Goal: Task Accomplishment & Management: Complete application form

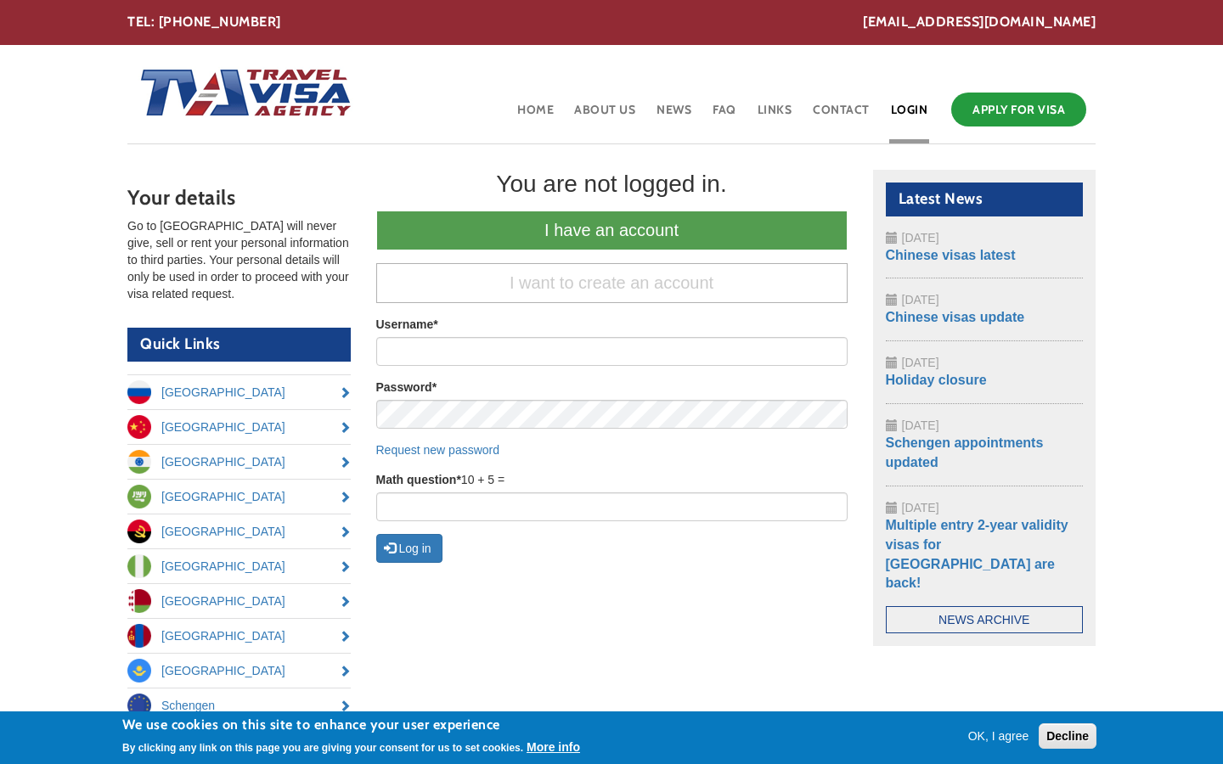
scroll to position [166, 0]
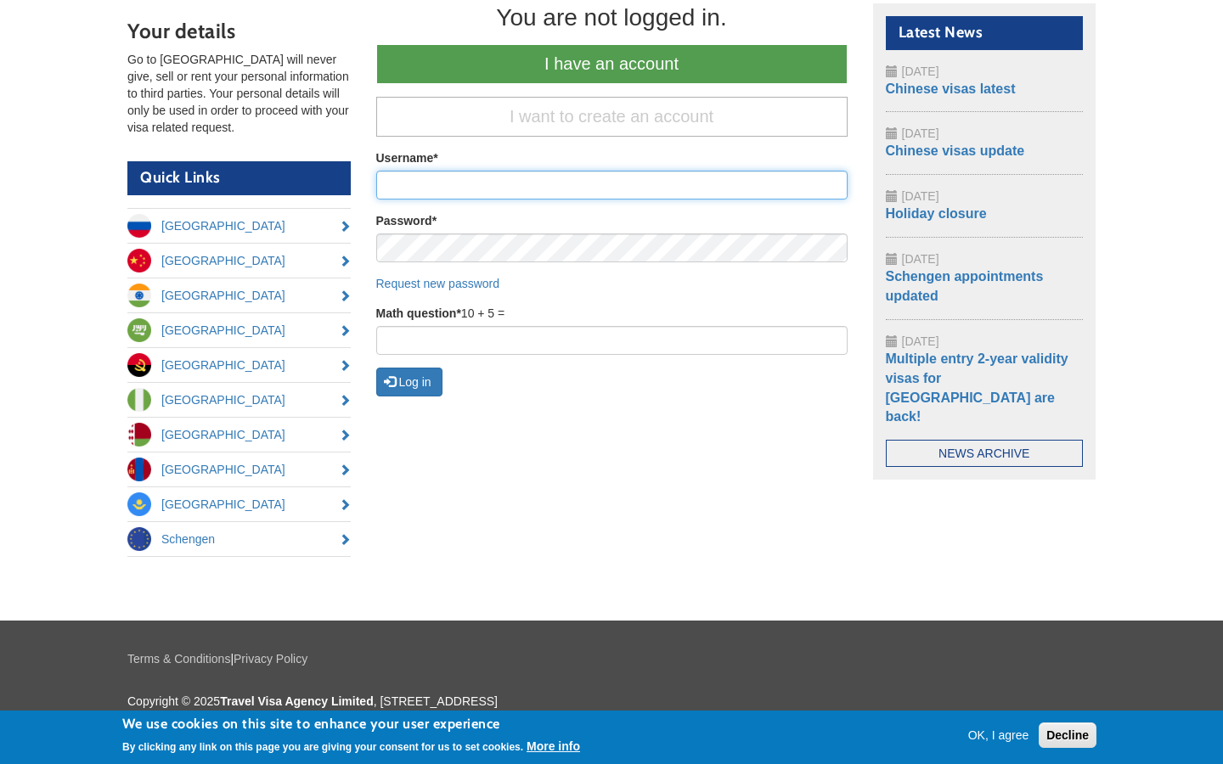
click at [611, 185] on input "Username *" at bounding box center [611, 185] width 471 height 29
type input "jewel.gutkowski67"
click at [611, 185] on input "Username *" at bounding box center [611, 185] width 471 height 29
type input "[EMAIL_ADDRESS][DOMAIN_NAME]"
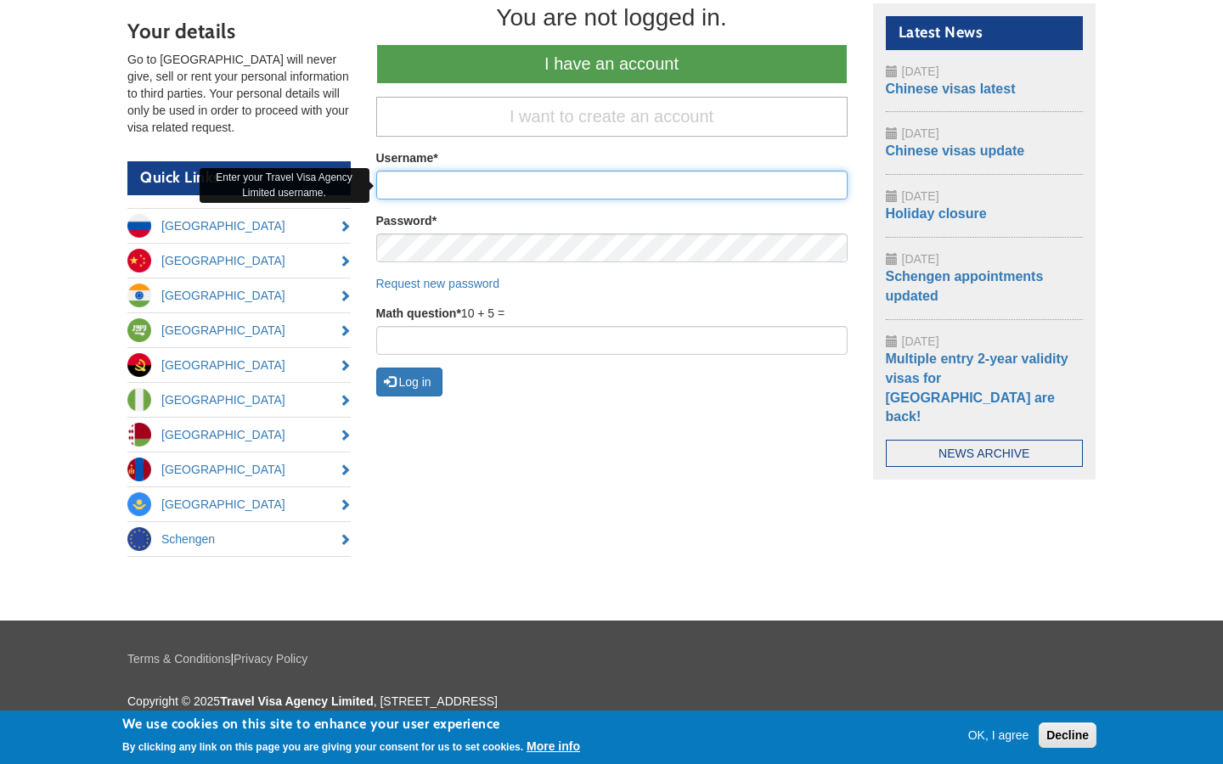
click at [611, 185] on input "Username *" at bounding box center [611, 185] width 471 height 29
type input "1080p"
click at [611, 185] on input "Username *" at bounding box center [611, 185] width 471 height 29
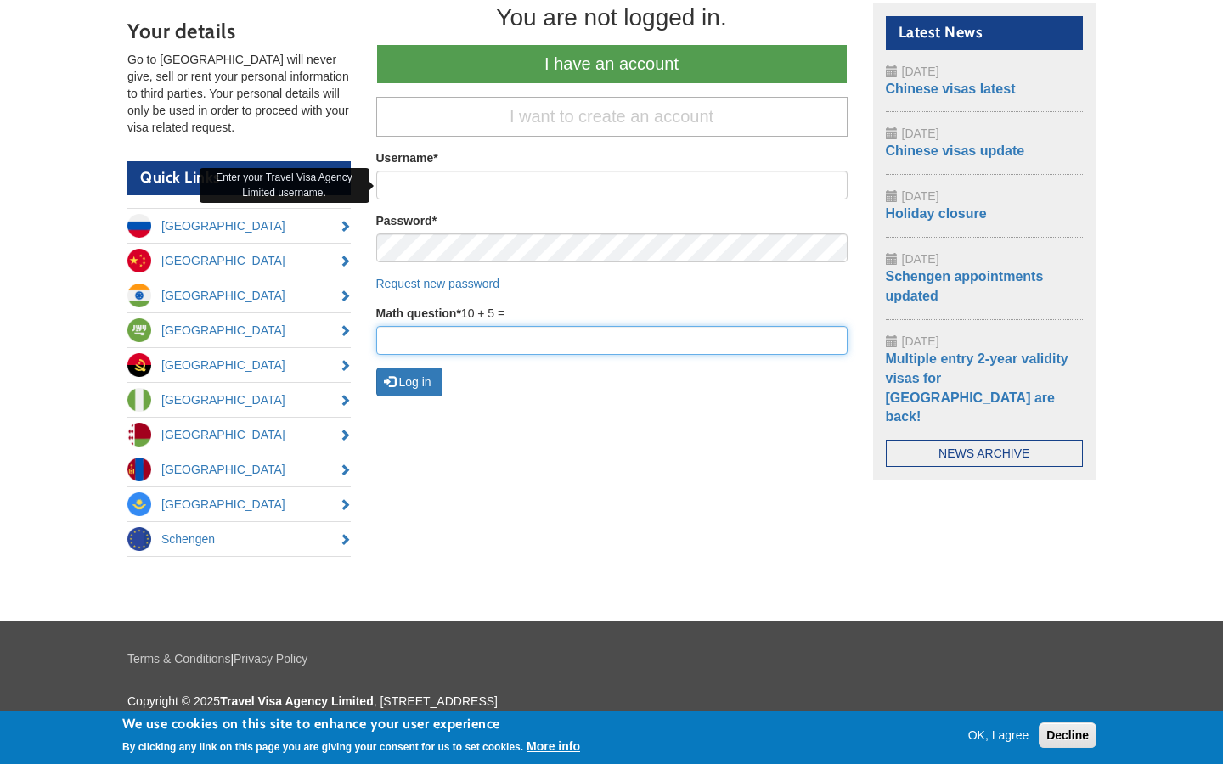
click at [611, 340] on input "Math question *" at bounding box center [611, 340] width 471 height 29
type input "98"
click at [611, 340] on input "Math question *" at bounding box center [611, 340] width 471 height 29
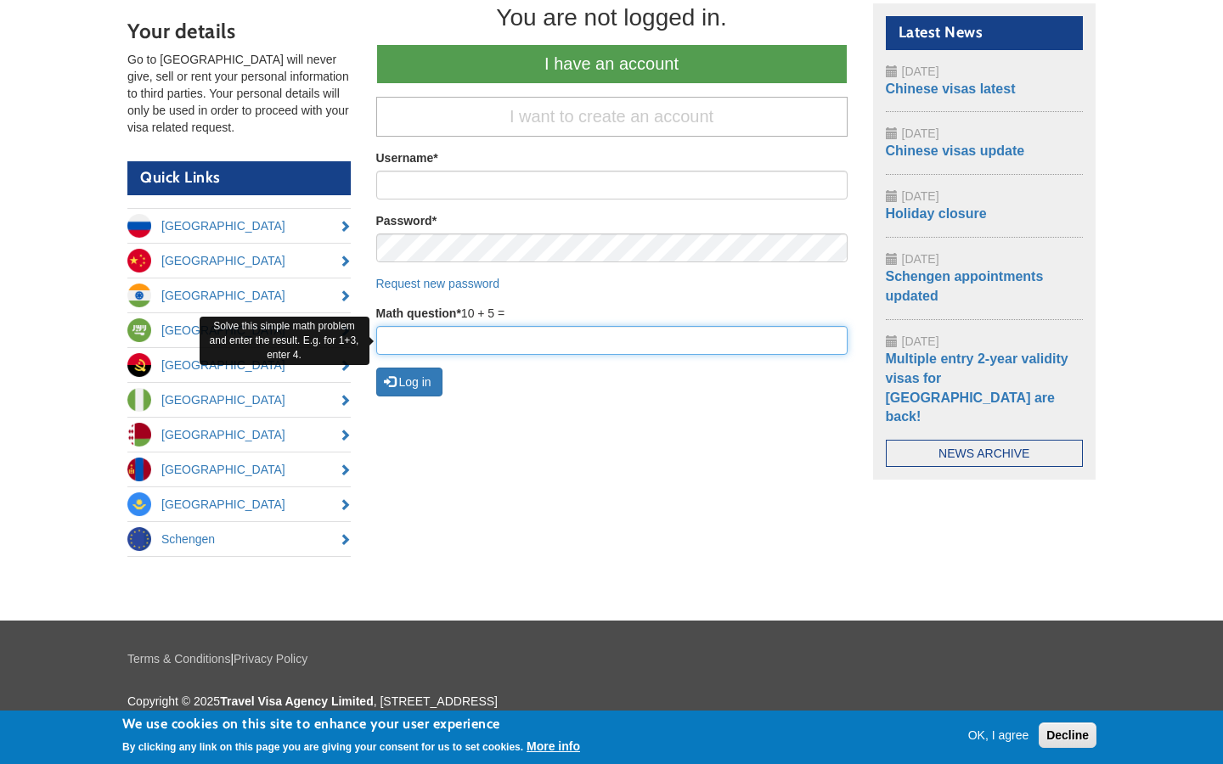
click at [611, 340] on input "Math question *" at bounding box center [611, 340] width 471 height 29
type input "68"
click at [611, 340] on input "Math question *" at bounding box center [611, 340] width 471 height 29
type input "11"
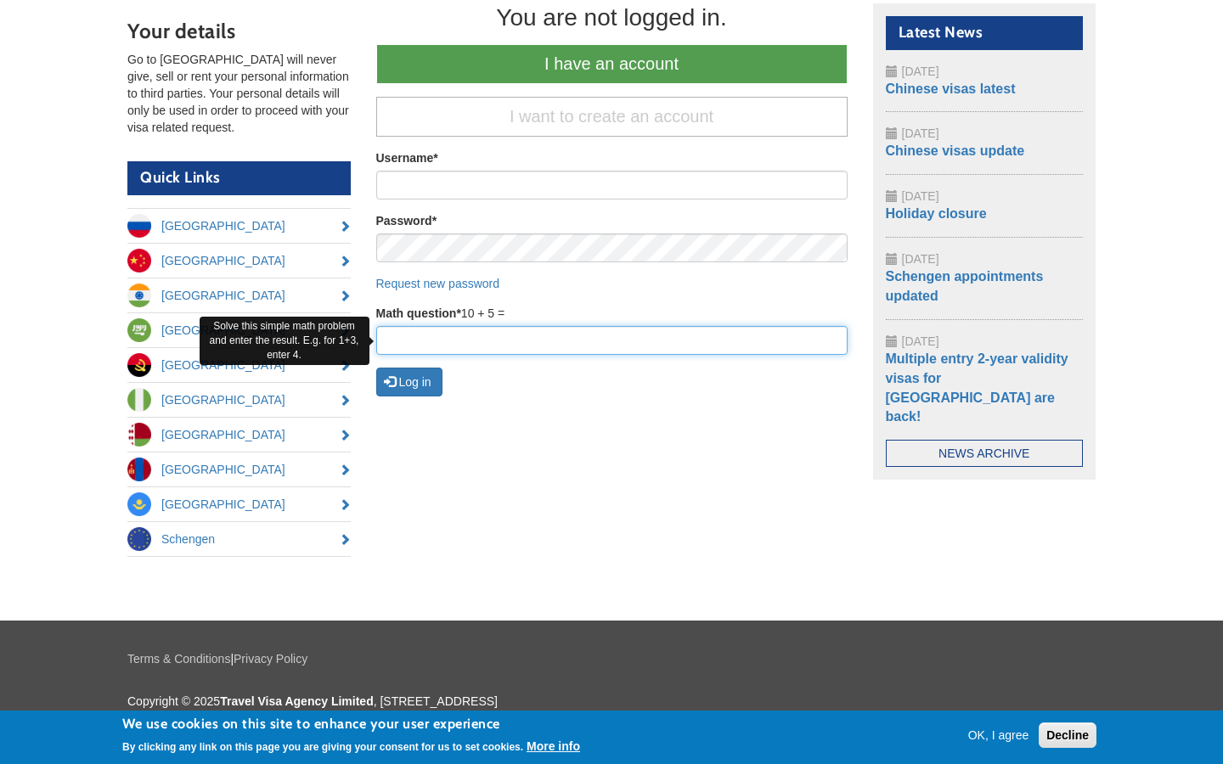
click at [611, 340] on input "Math question *" at bounding box center [611, 340] width 471 height 29
type input "Pa"
click at [611, 340] on input "Math question *" at bounding box center [611, 340] width 471 height 29
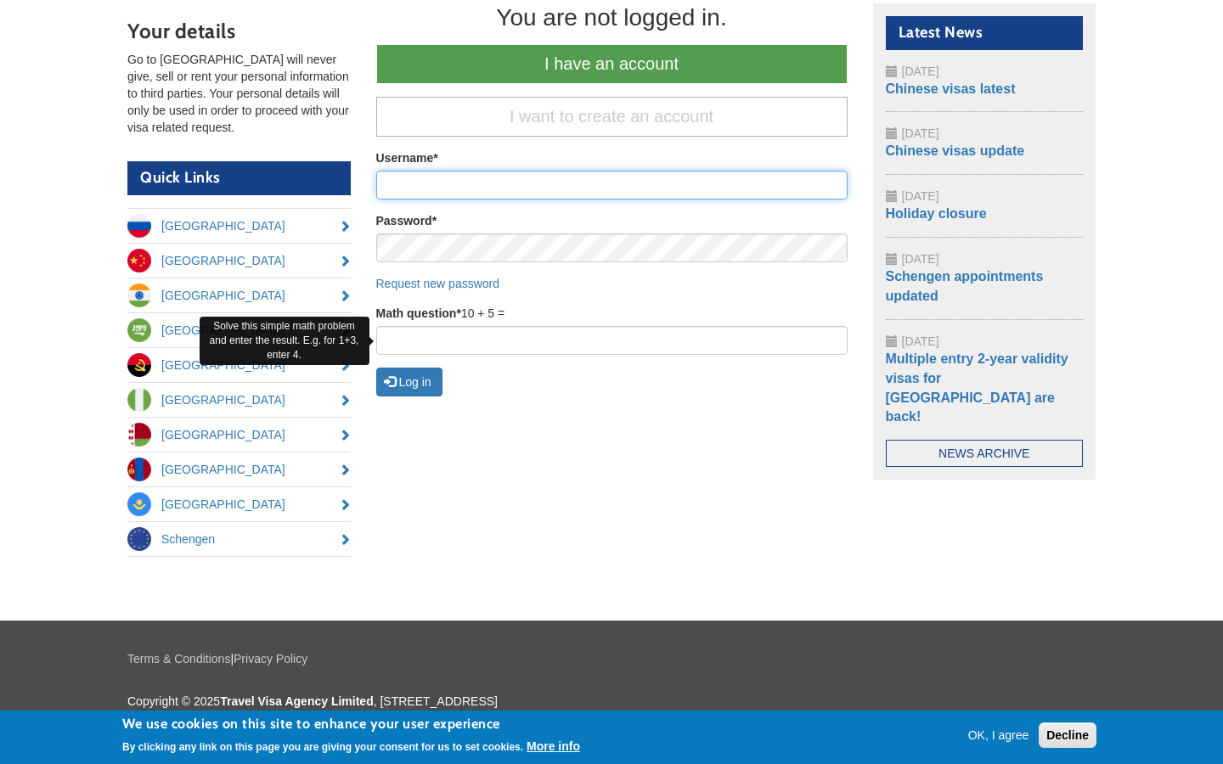
click at [611, 185] on input "Username *" at bounding box center [611, 185] width 471 height 29
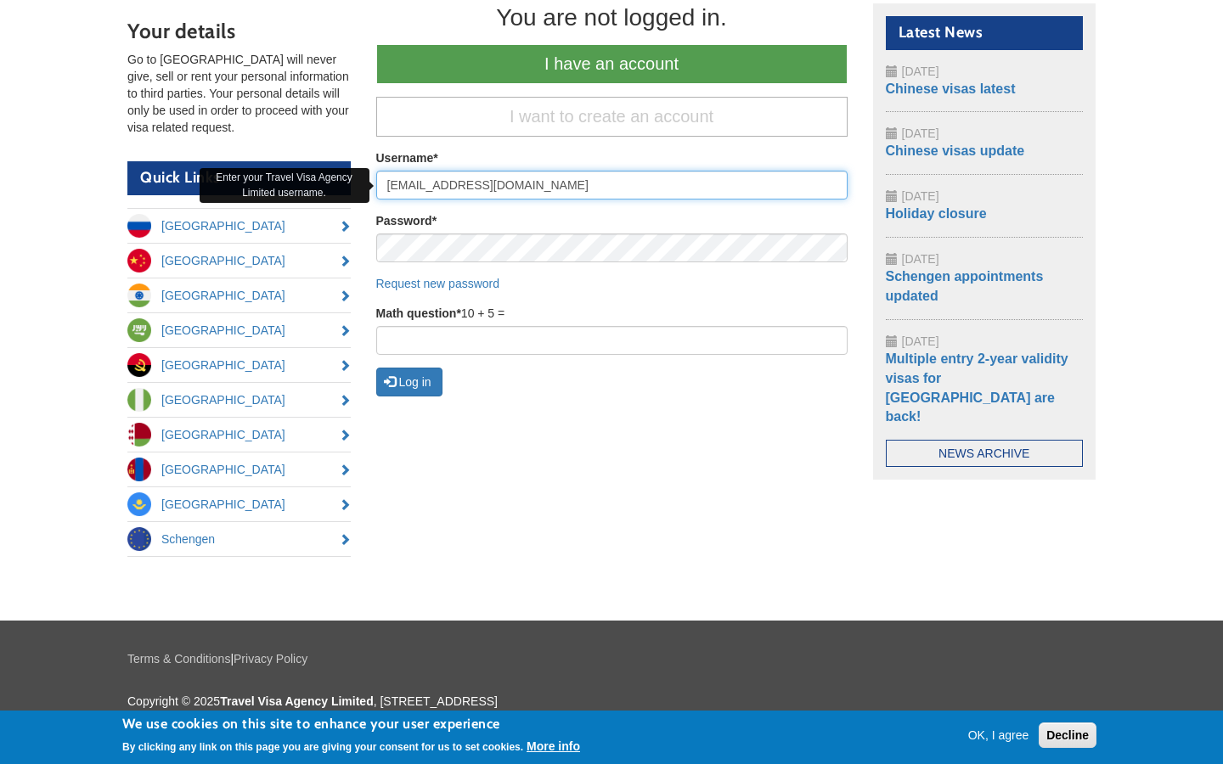
type input "[EMAIL_ADDRESS][DOMAIN_NAME]"
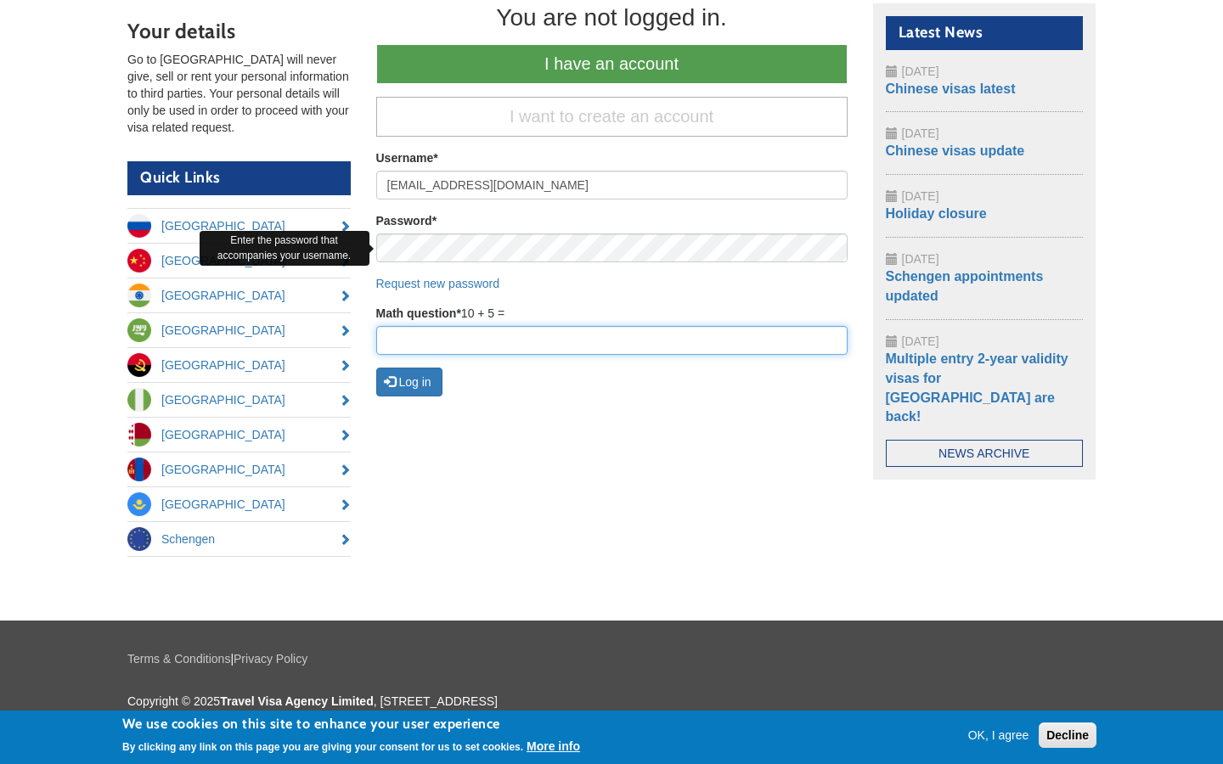
click at [611, 340] on input "Math question *" at bounding box center [611, 340] width 471 height 29
type input "68"
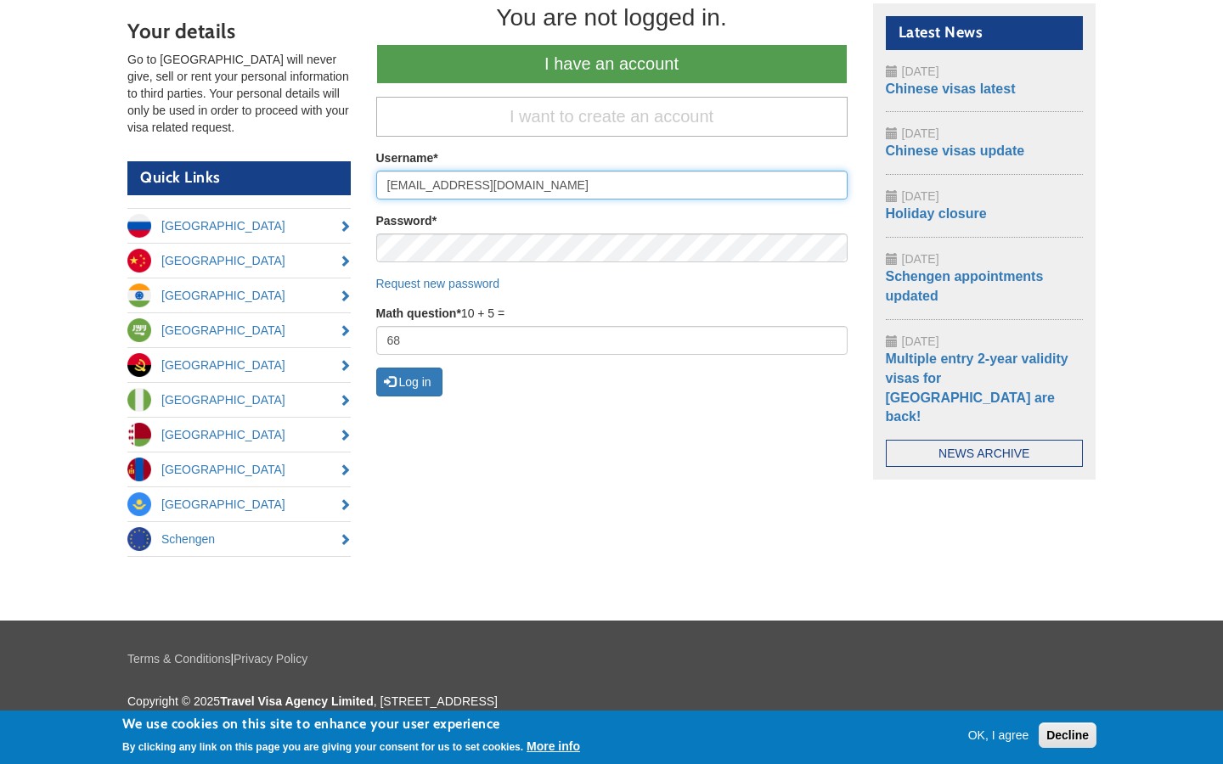
click at [376, 368] on button "Log in" at bounding box center [409, 382] width 66 height 29
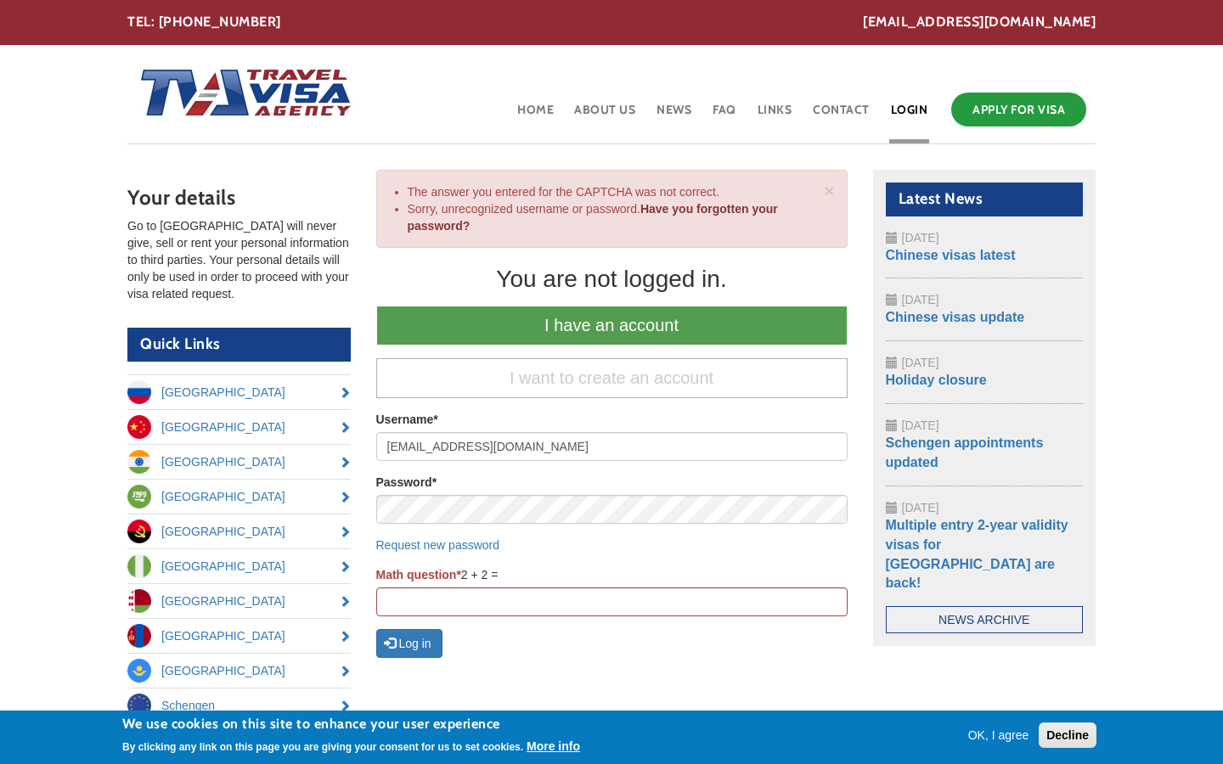
scroll to position [187, 0]
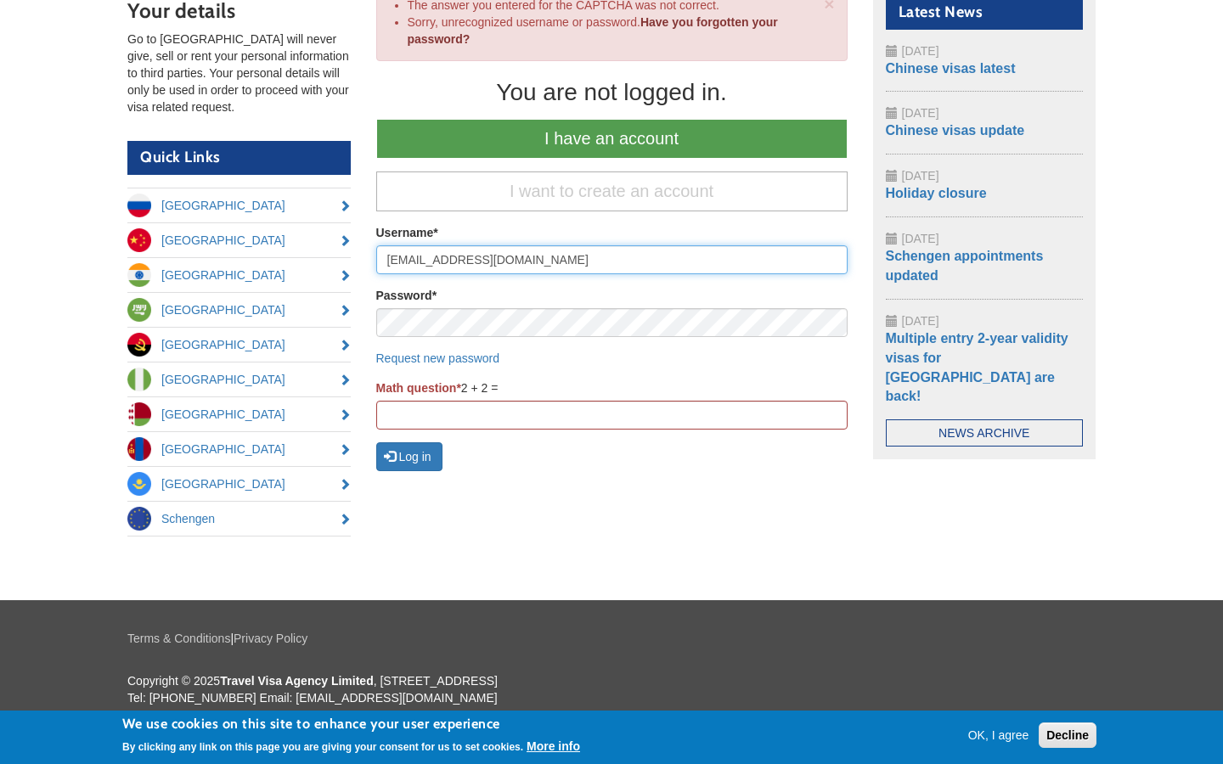
click at [611, 260] on input "[EMAIL_ADDRESS][DOMAIN_NAME]" at bounding box center [611, 259] width 471 height 29
type input "l"
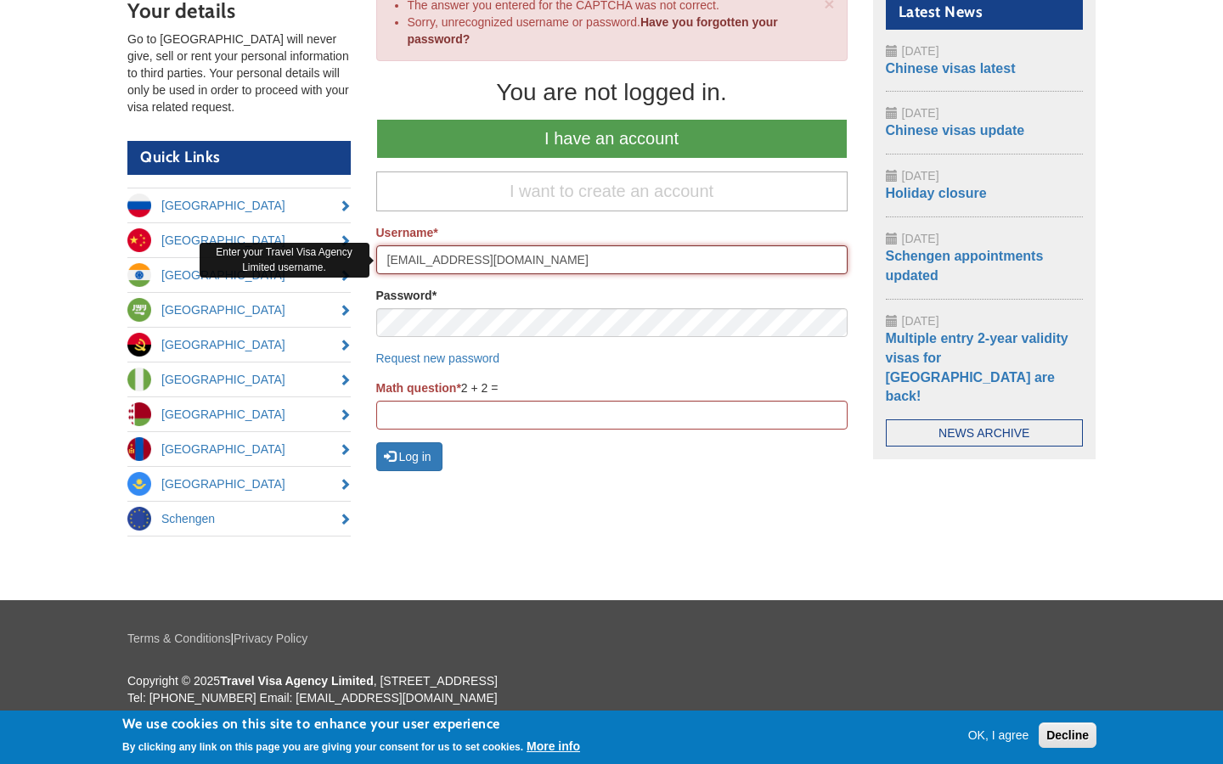
type input "[EMAIL_ADDRESS][DOMAIN_NAME]"
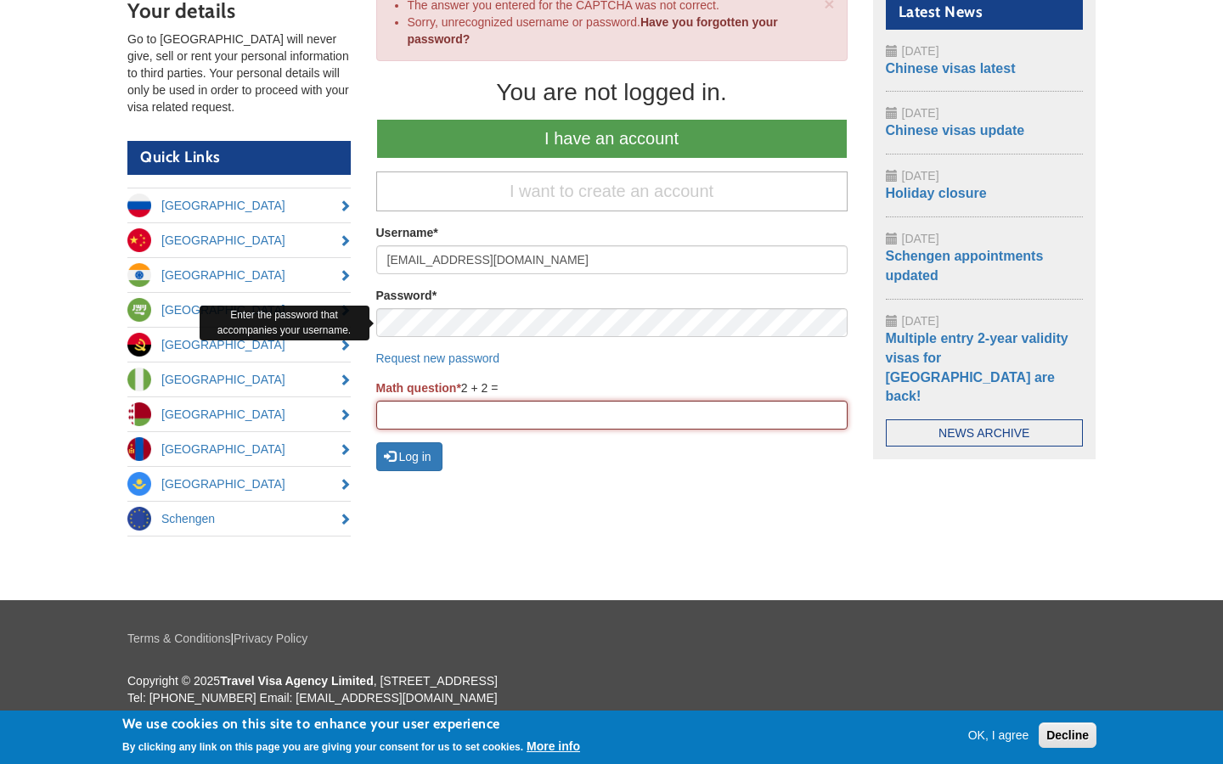
click at [611, 415] on input "Math question *" at bounding box center [611, 415] width 471 height 29
type input "98"
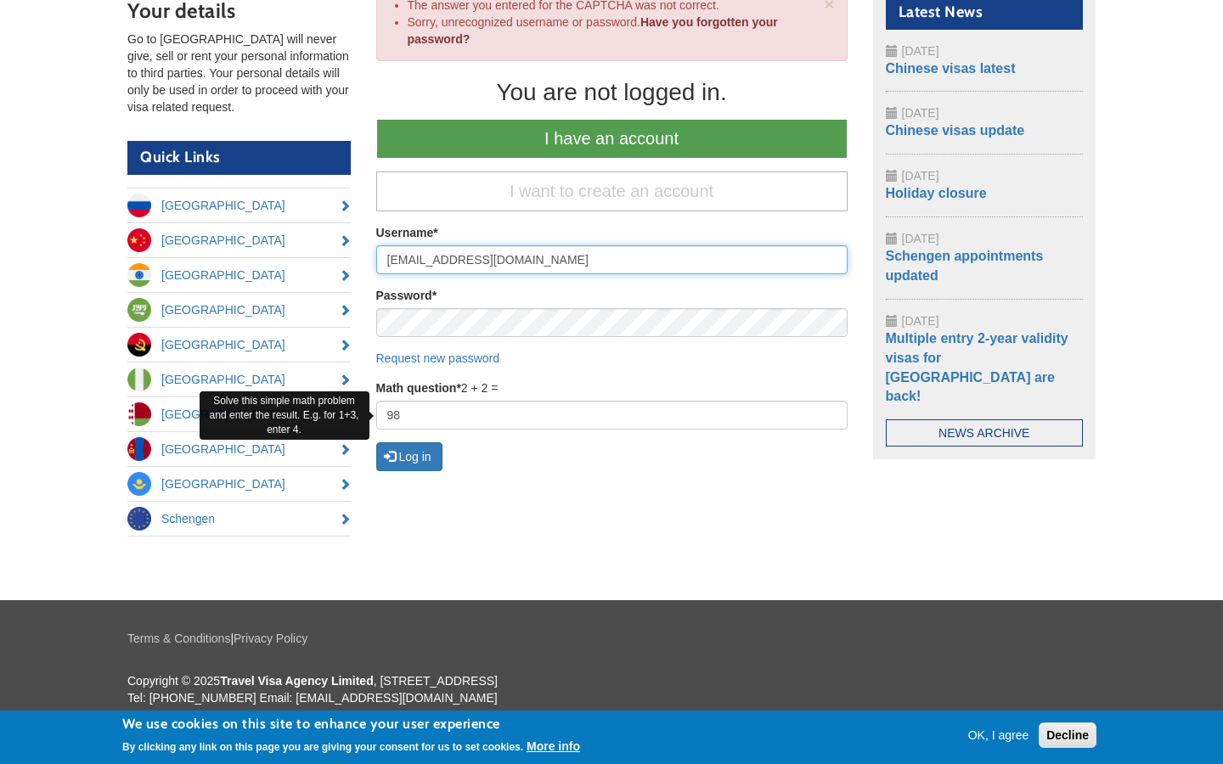
click at [376, 442] on button "Log in" at bounding box center [409, 456] width 66 height 29
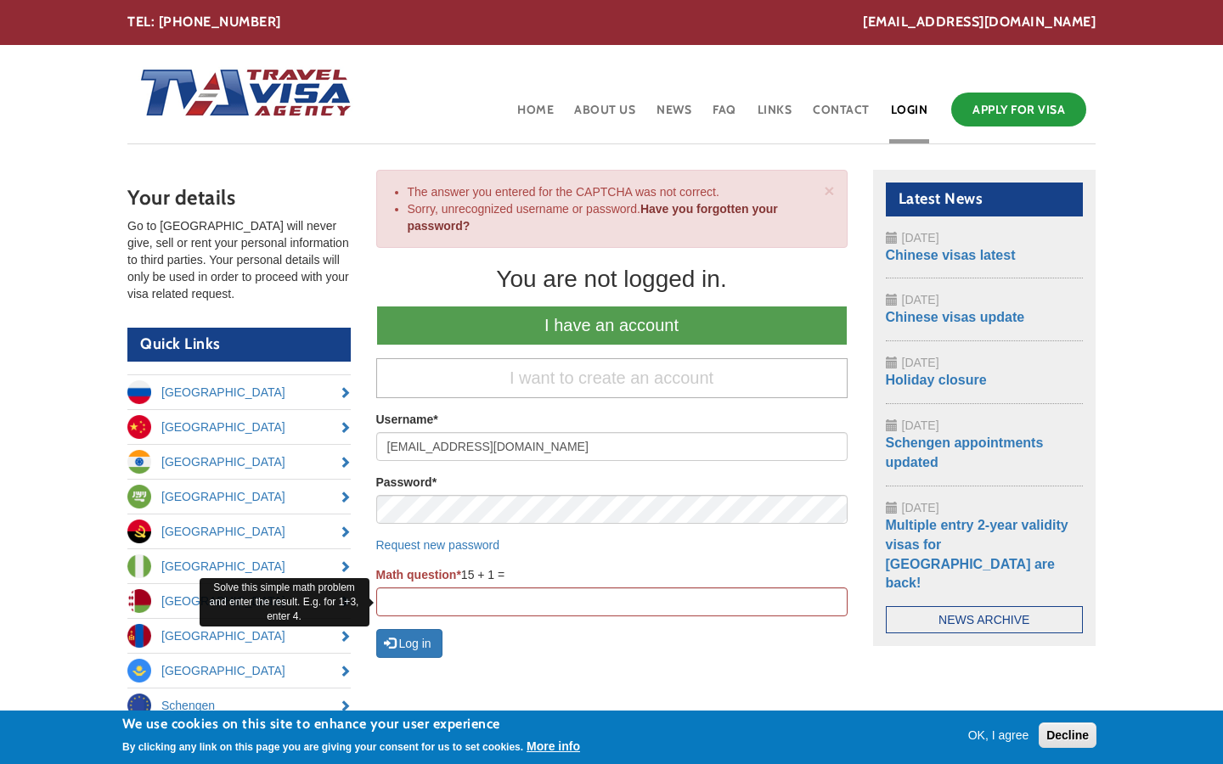
scroll to position [187, 0]
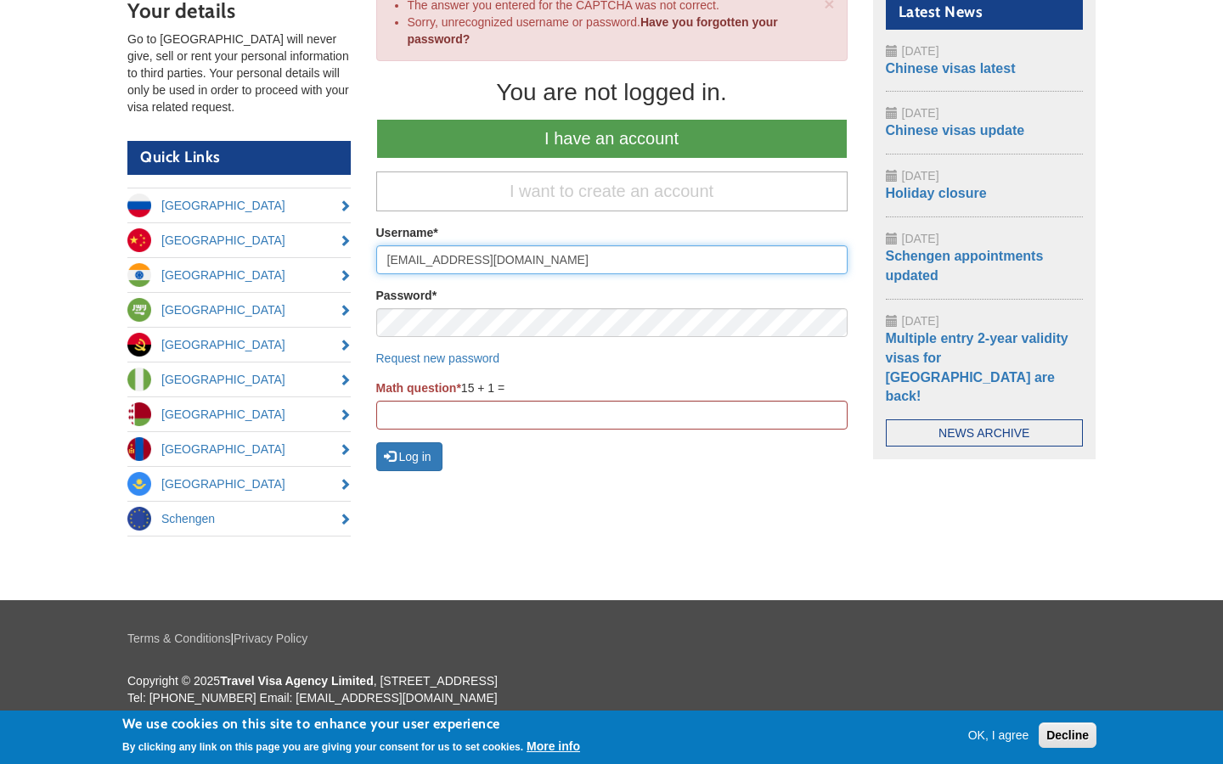
click at [611, 260] on input "[EMAIL_ADDRESS][DOMAIN_NAME]" at bounding box center [611, 259] width 471 height 29
type input "l"
type input "[EMAIL_ADDRESS][DOMAIN_NAME]"
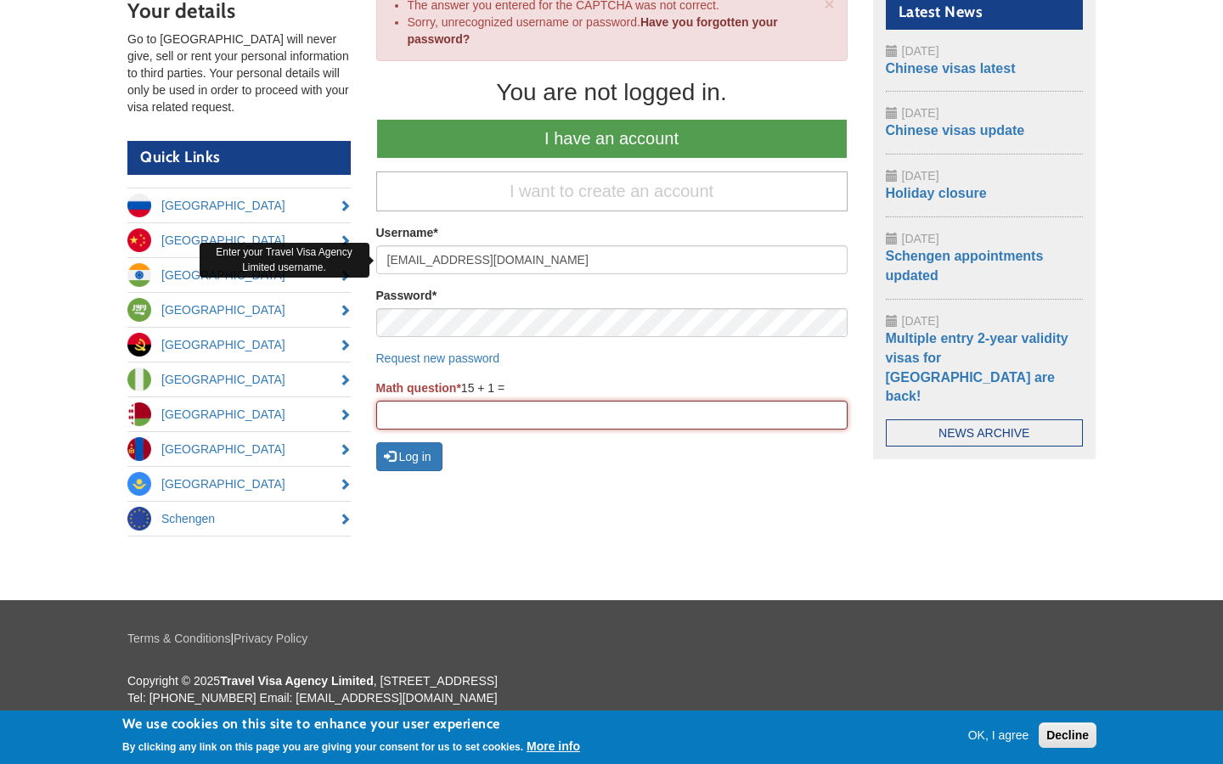
click at [611, 415] on input "Math question *" at bounding box center [611, 415] width 471 height 29
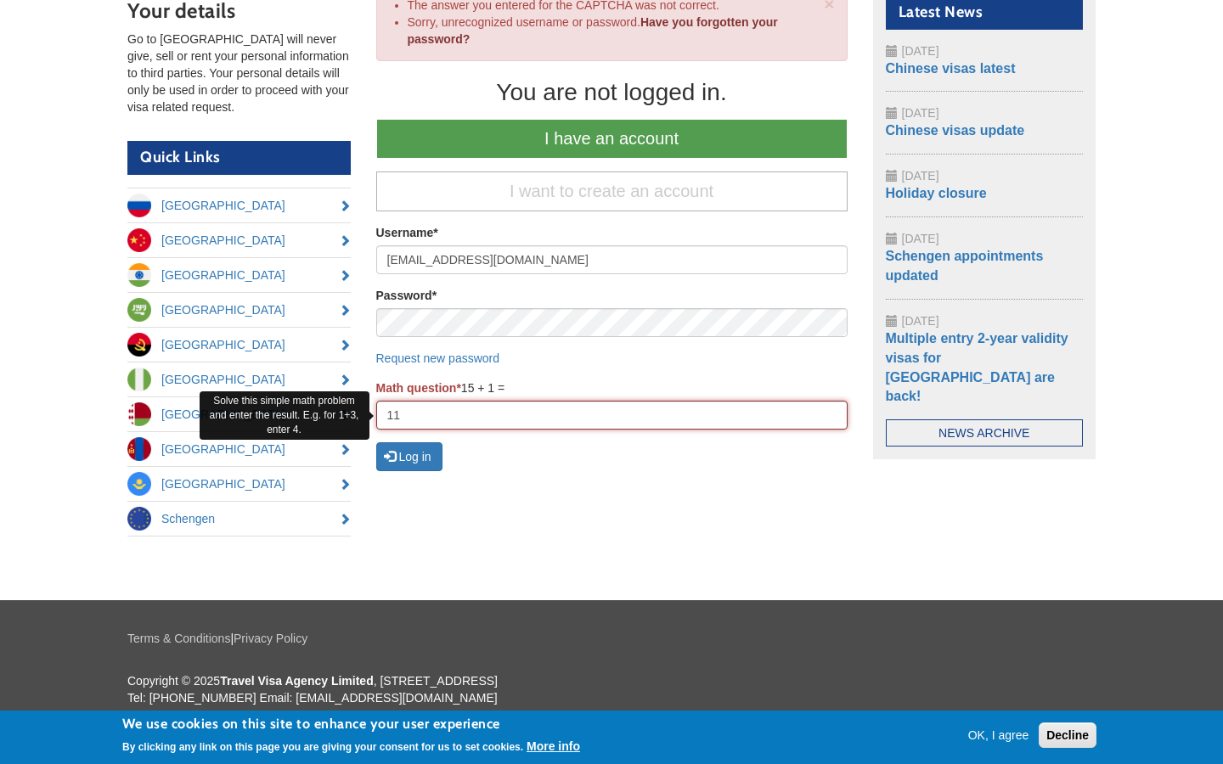
type input "11"
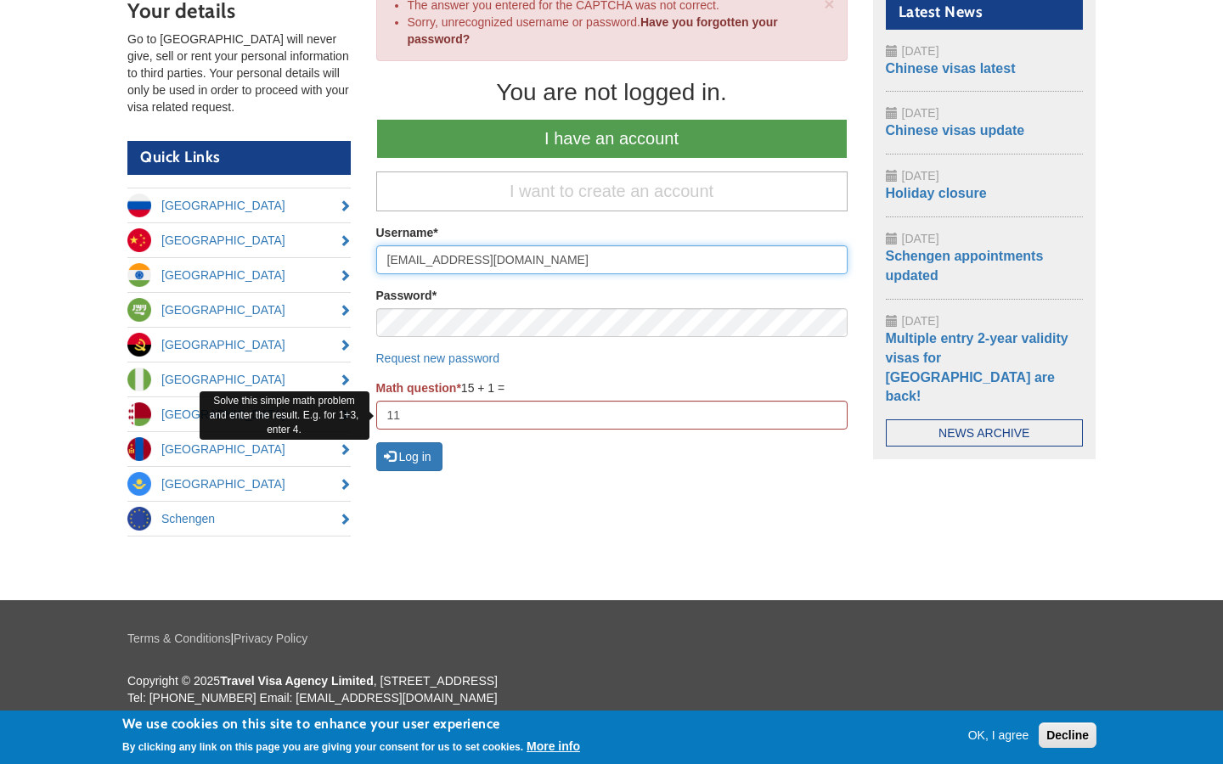
click at [376, 442] on button "Log in" at bounding box center [409, 456] width 66 height 29
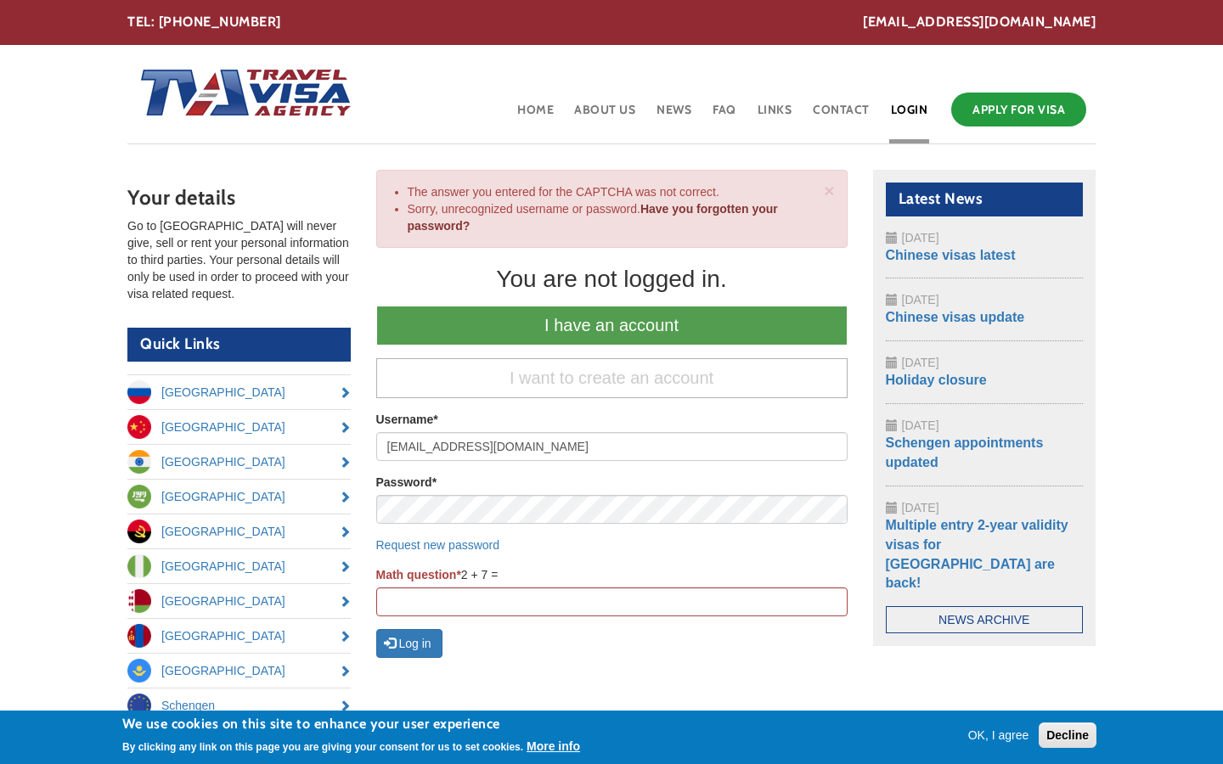
scroll to position [187, 0]
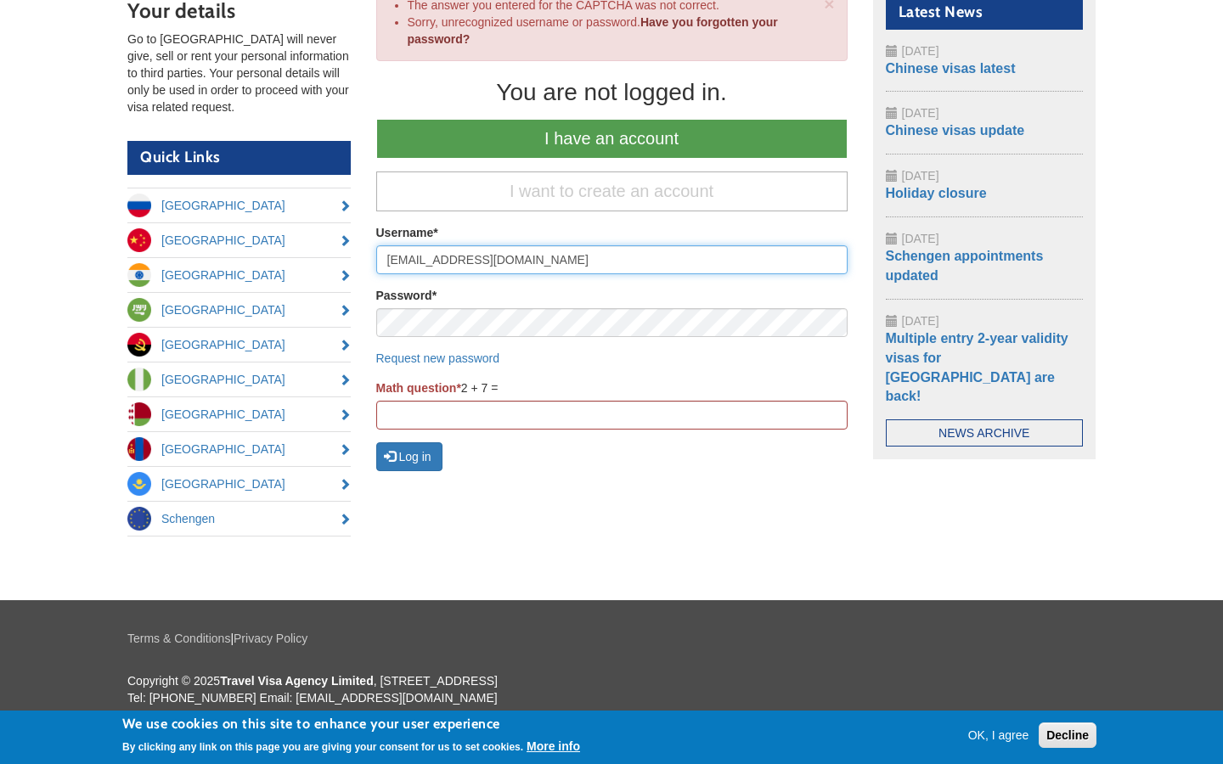
click at [611, 260] on input "[EMAIL_ADDRESS][DOMAIN_NAME]" at bounding box center [611, 259] width 471 height 29
type input "l"
type input "[EMAIL_ADDRESS][DOMAIN_NAME]"
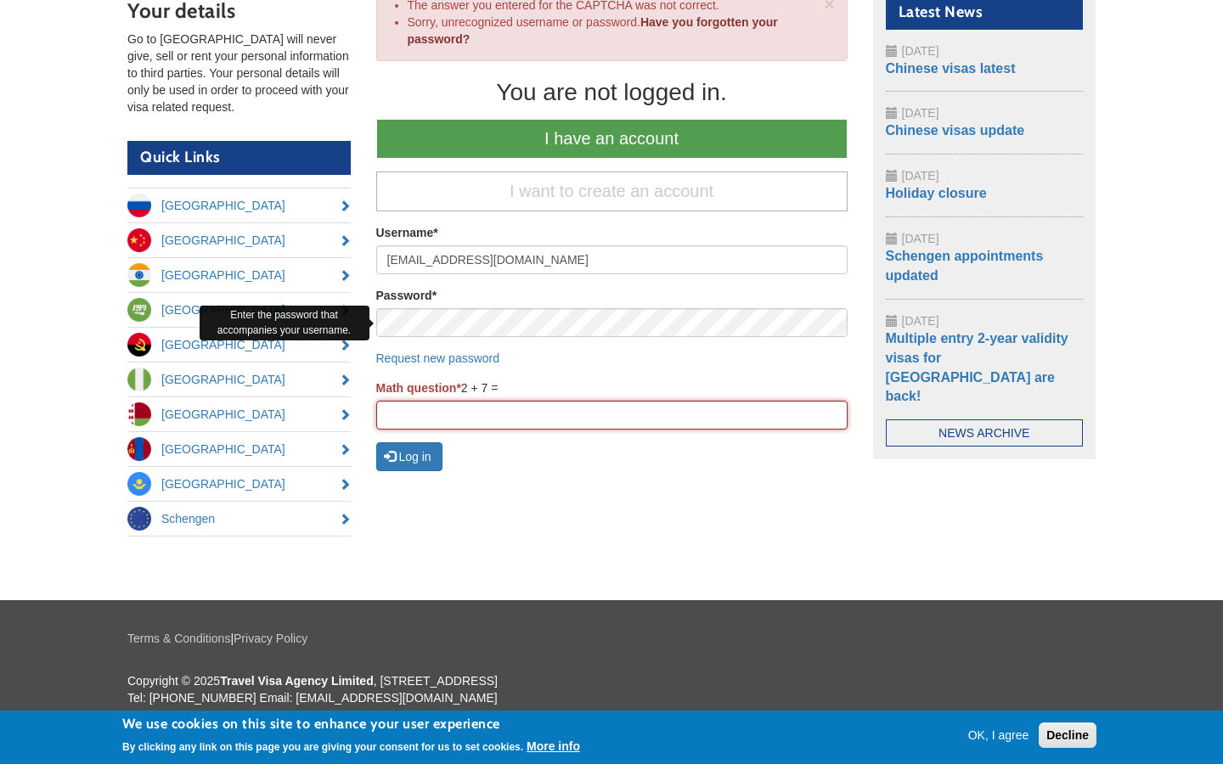
click at [611, 415] on input "Math question *" at bounding box center [611, 415] width 471 height 29
type input "Pa"
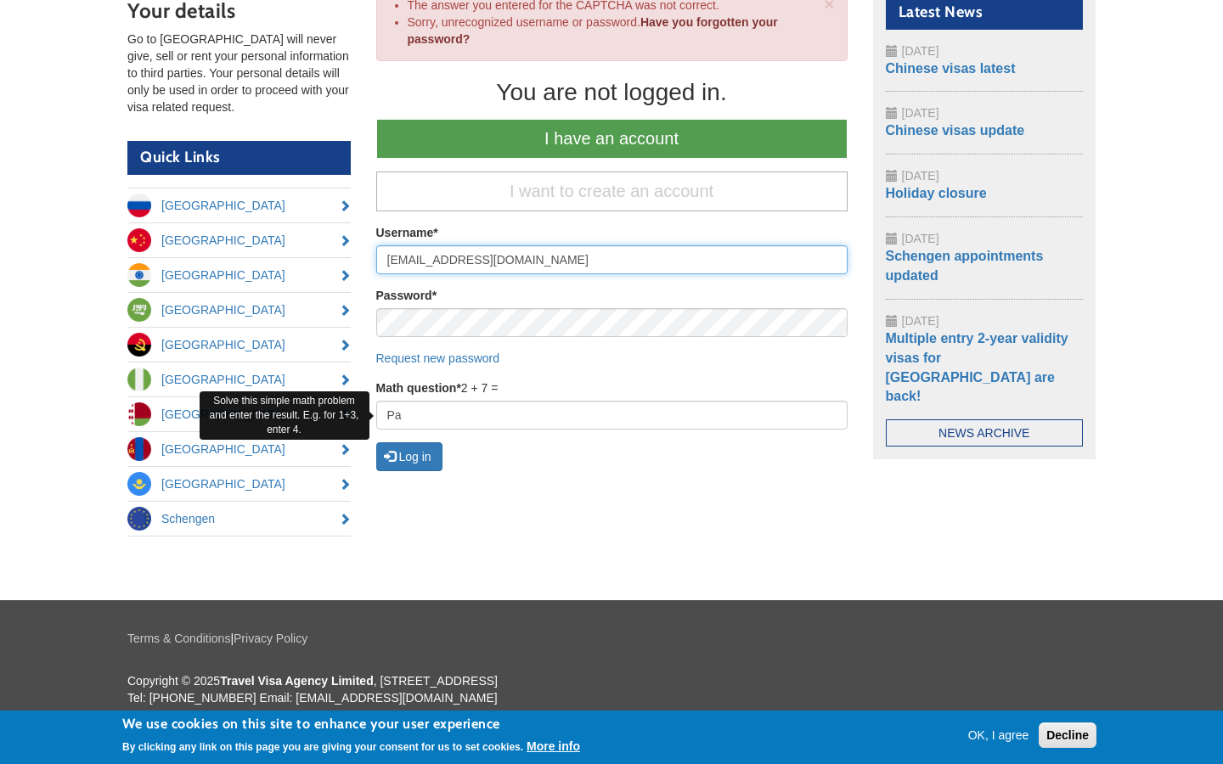
click at [376, 442] on button "Log in" at bounding box center [409, 456] width 66 height 29
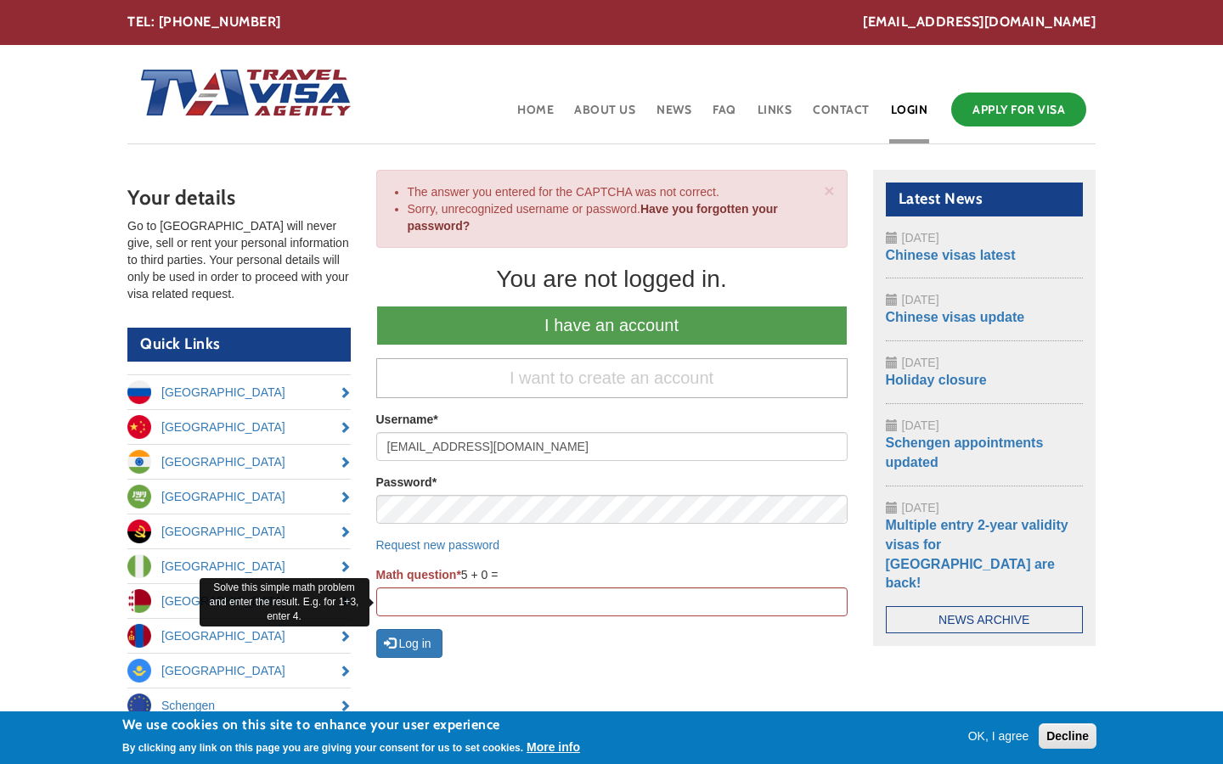
scroll to position [187, 0]
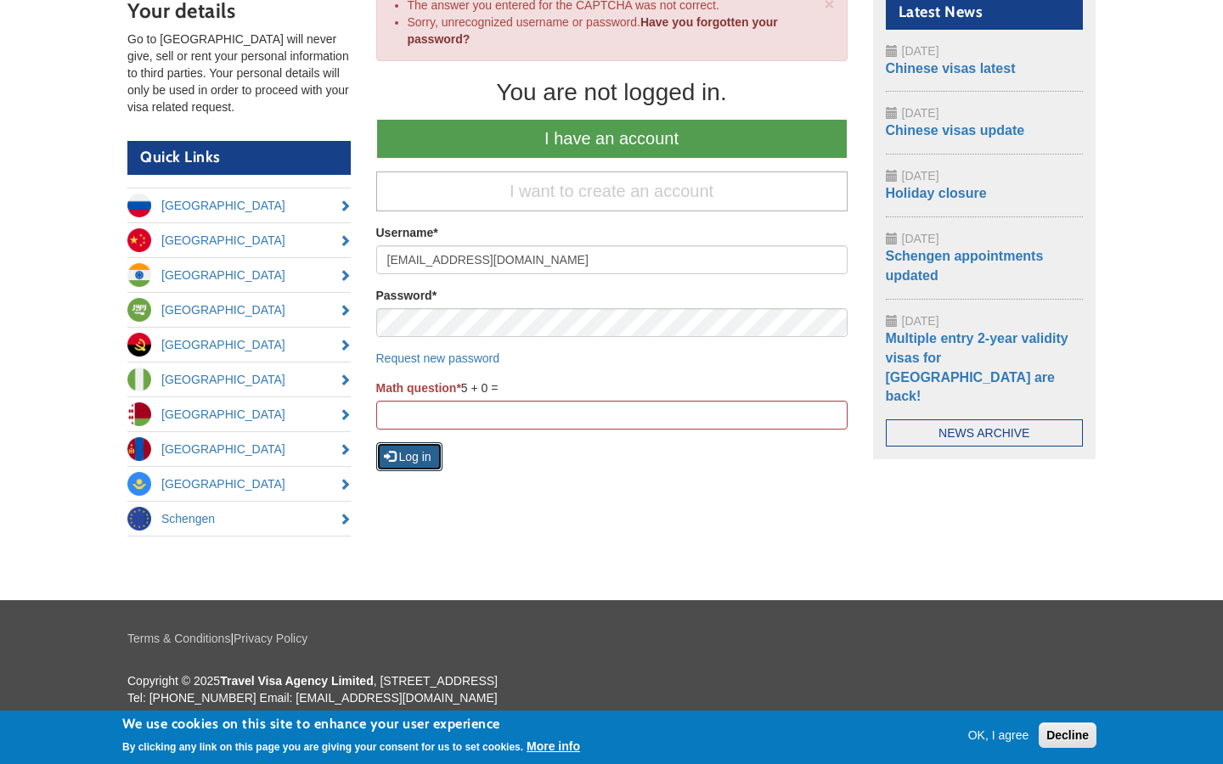
click at [410, 457] on button "Log in" at bounding box center [409, 456] width 66 height 29
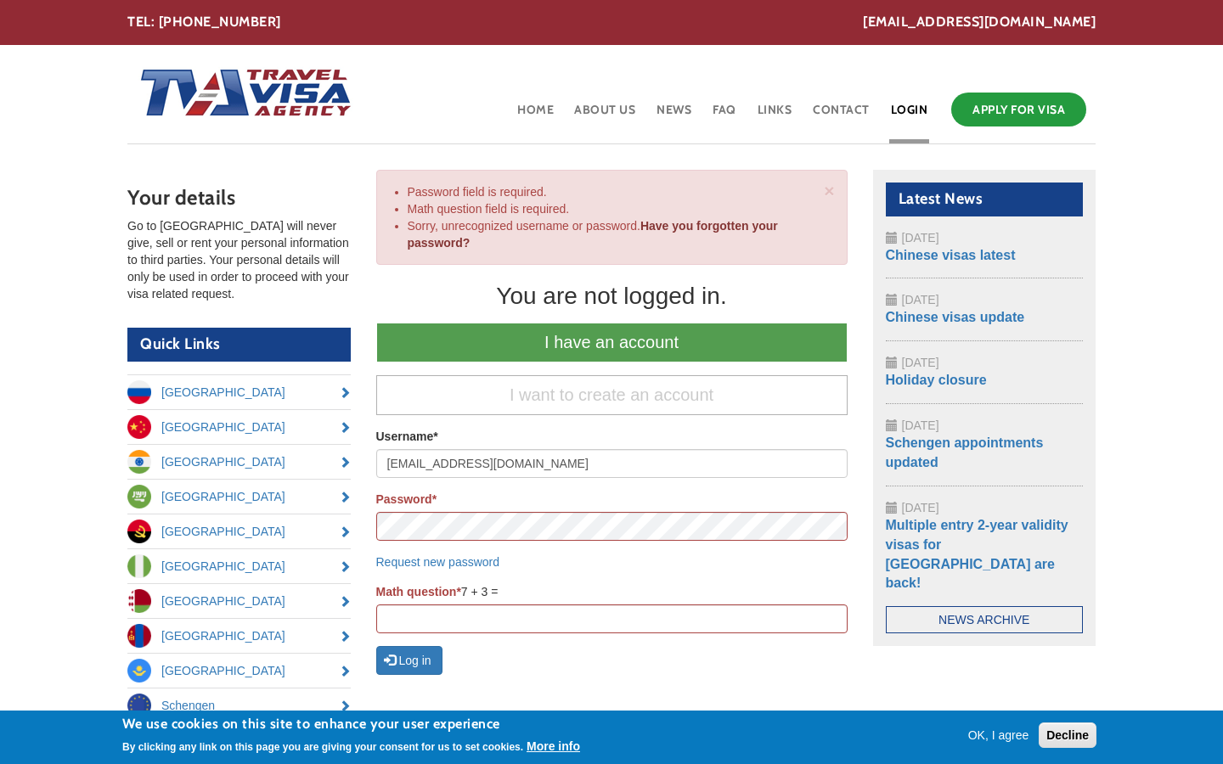
scroll to position [187, 0]
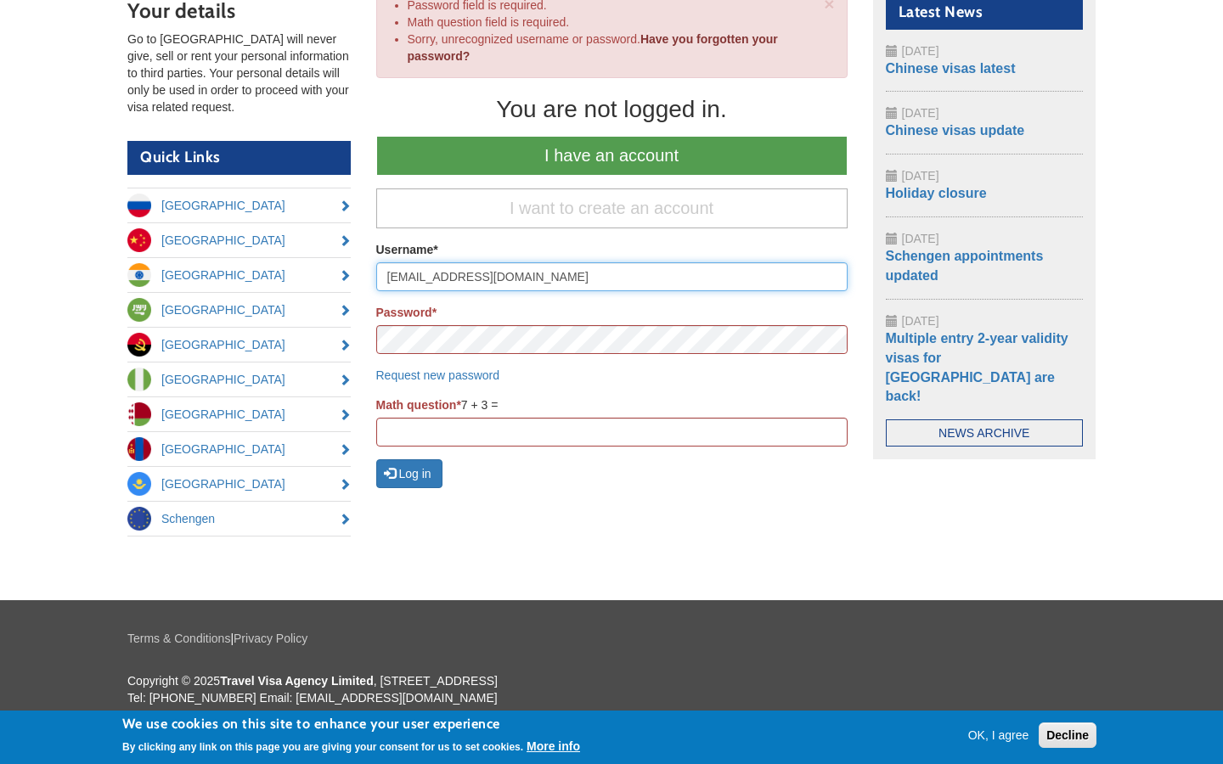
click at [611, 277] on input "[EMAIL_ADDRESS][DOMAIN_NAME]" at bounding box center [611, 276] width 471 height 29
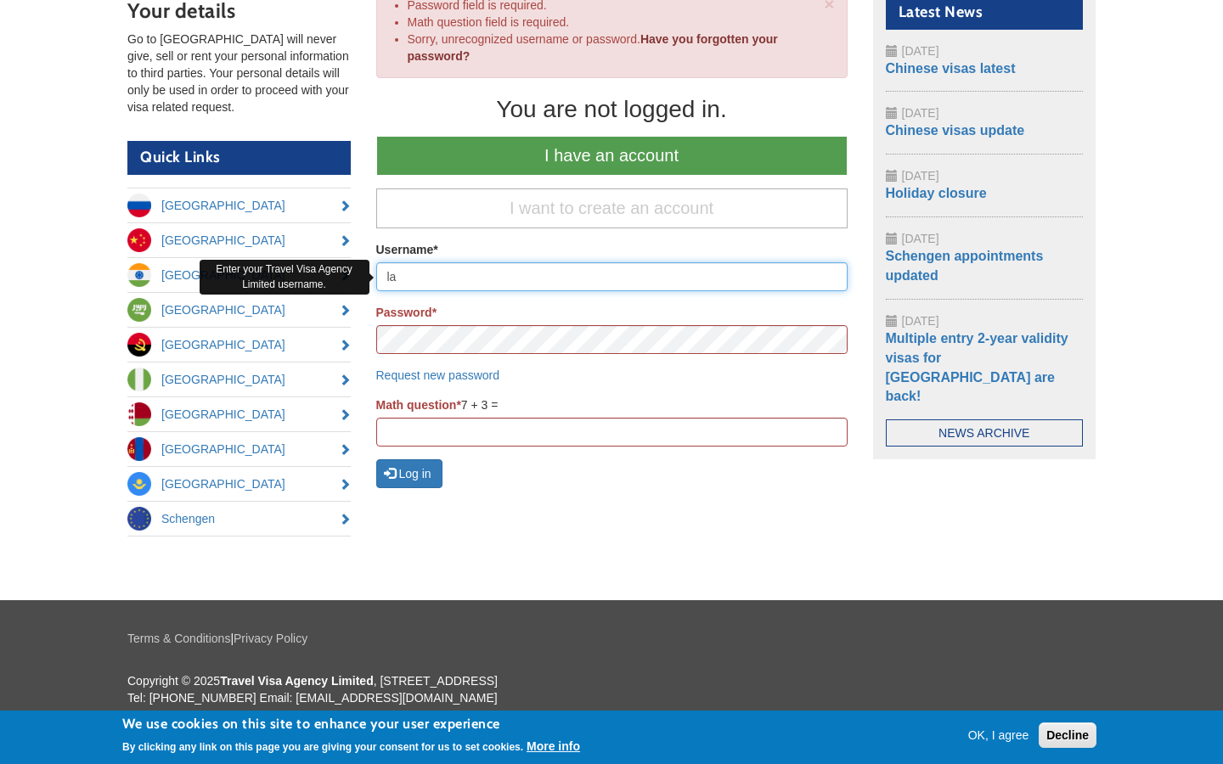
type input "l"
type input "[EMAIL_ADDRESS][DOMAIN_NAME]"
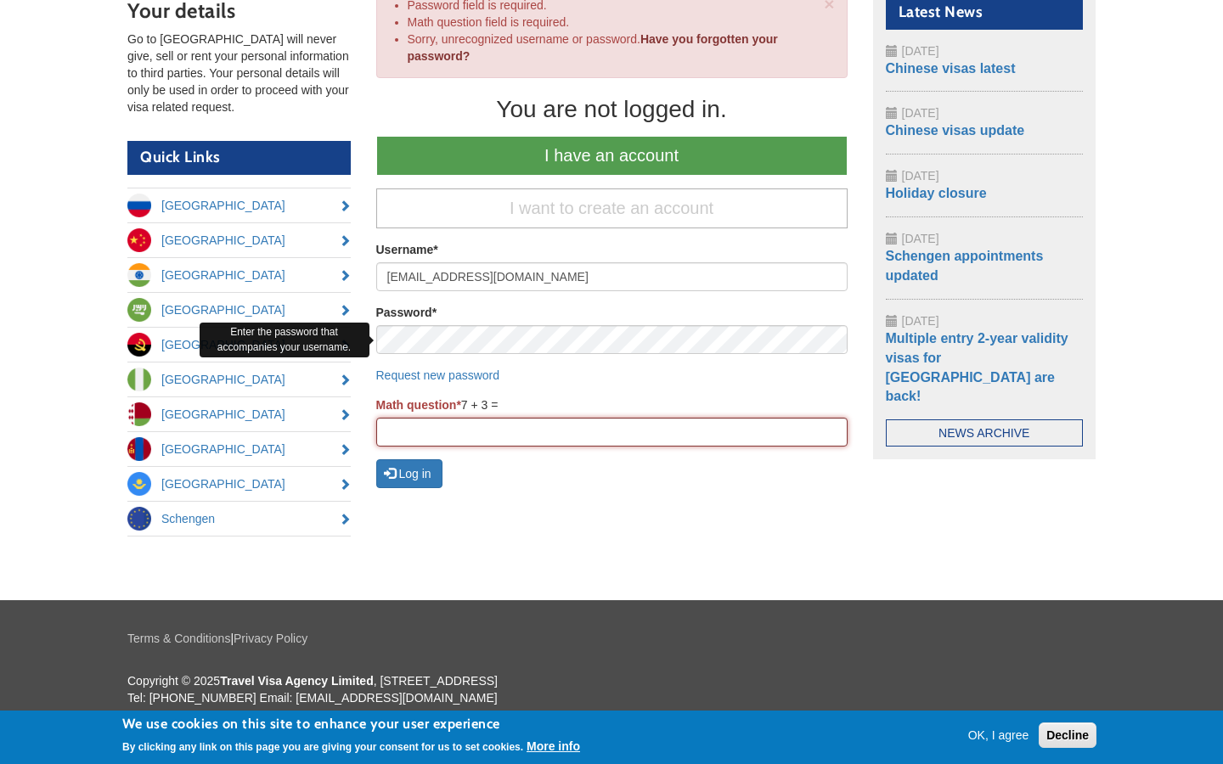
click at [611, 432] on input "Math question *" at bounding box center [611, 432] width 471 height 29
type input "Pa"
